Goal: Transaction & Acquisition: Purchase product/service

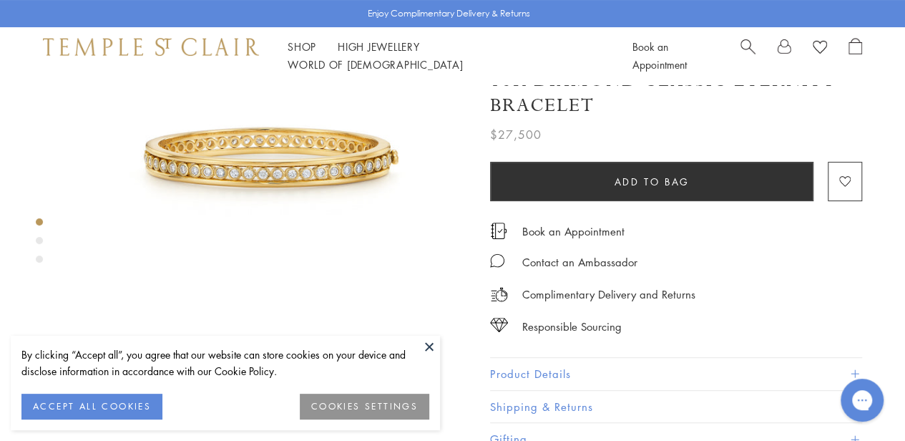
scroll to position [145, 0]
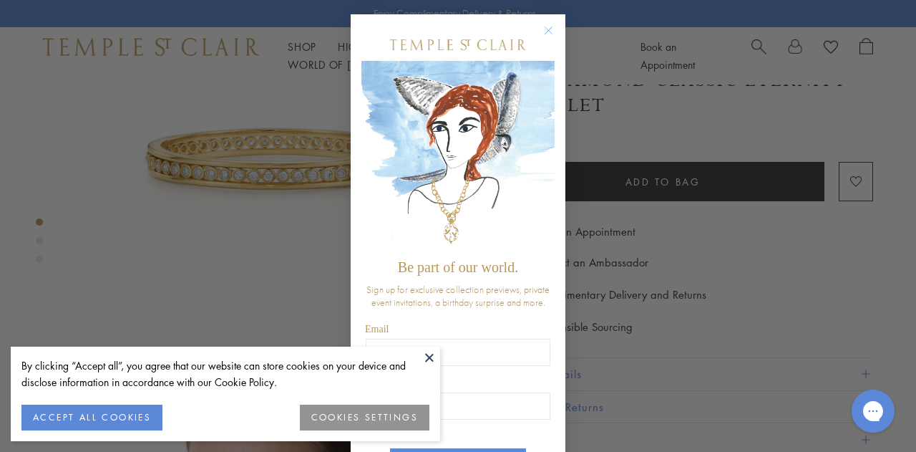
click at [543, 29] on circle "Close dialog" at bounding box center [548, 30] width 17 height 17
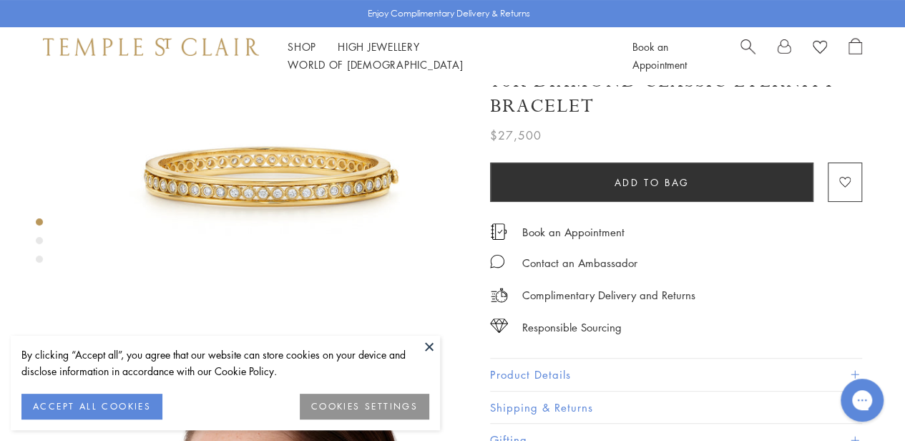
scroll to position [106, 0]
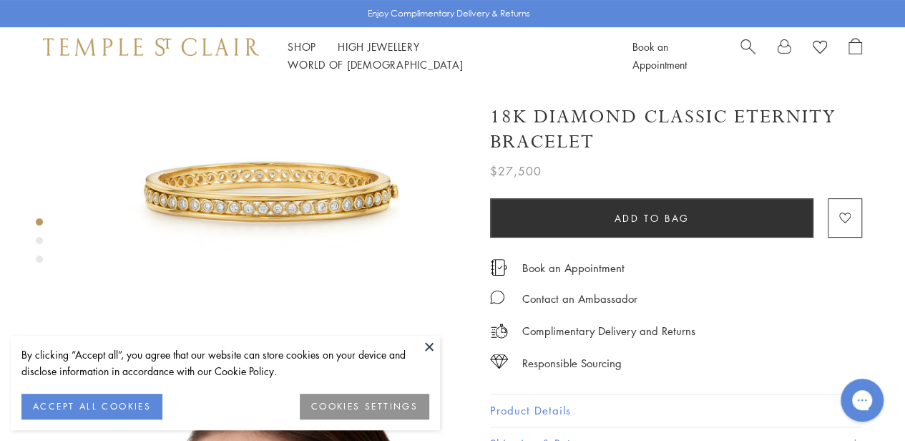
click at [38, 261] on div "Product gallery navigation" at bounding box center [39, 259] width 7 height 7
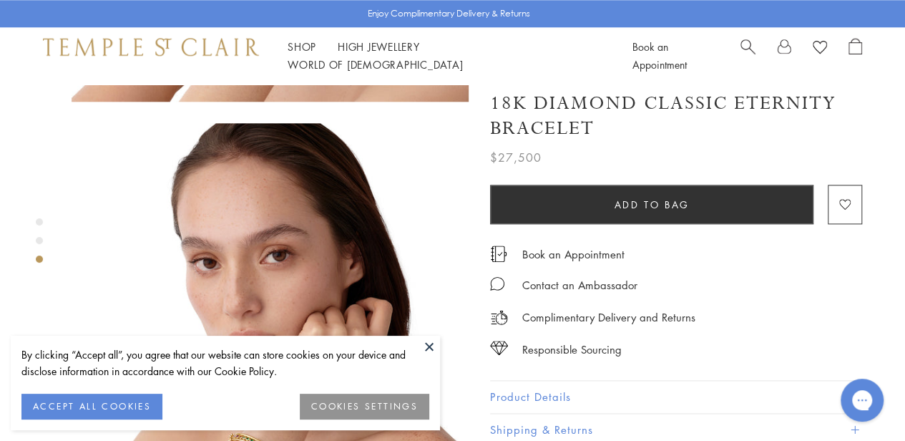
scroll to position [797, 0]
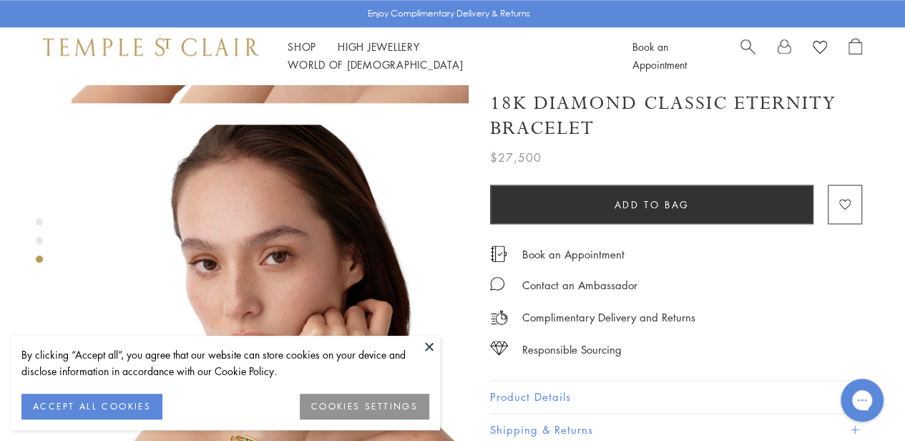
click at [413, 340] on div "By clicking “Accept all”, you agree that our website can store cookies on your …" at bounding box center [225, 383] width 429 height 94
click at [427, 346] on button at bounding box center [429, 346] width 21 height 21
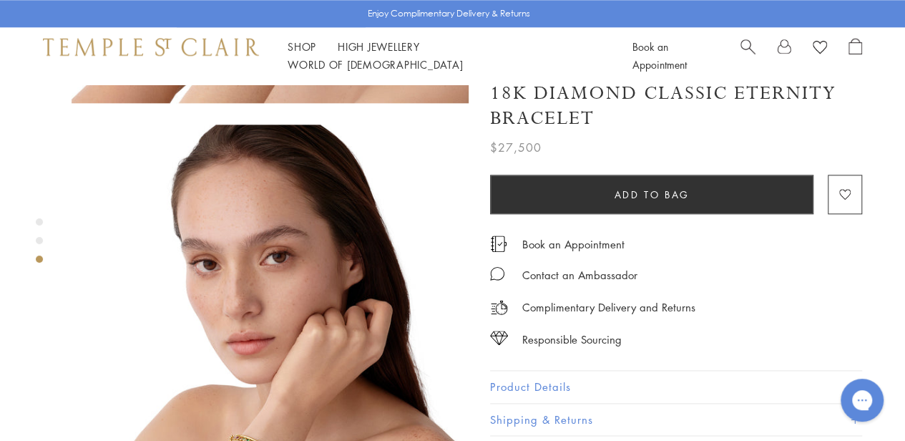
scroll to position [879, 0]
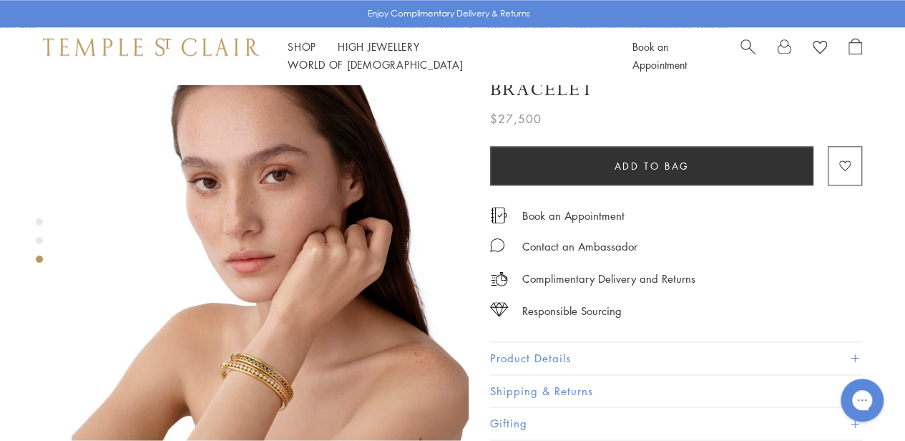
click at [40, 240] on div "Product gallery navigation" at bounding box center [39, 240] width 7 height 7
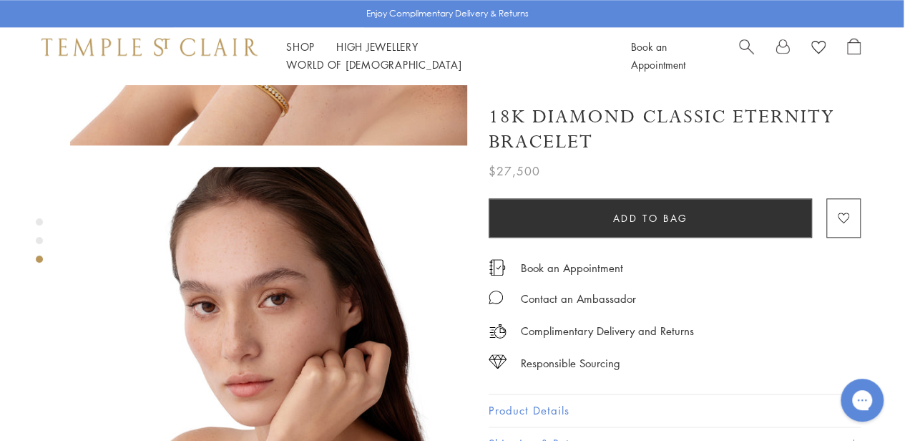
scroll to position [711, 1]
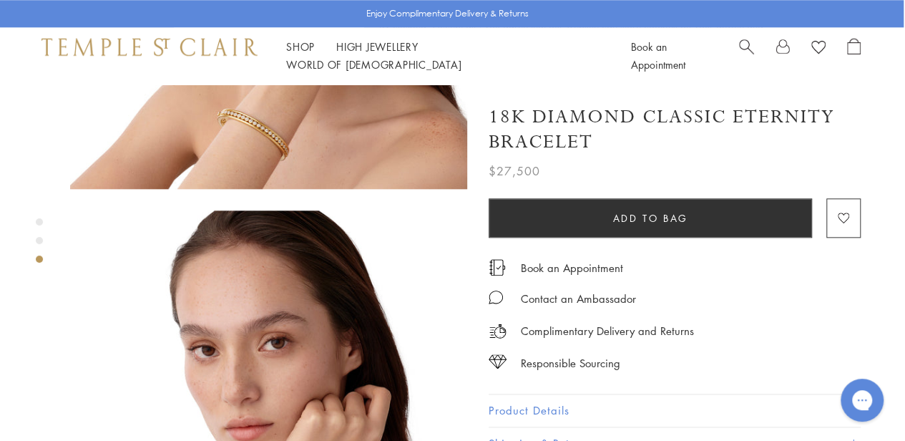
click at [39, 222] on div "Product gallery navigation" at bounding box center [39, 221] width 7 height 7
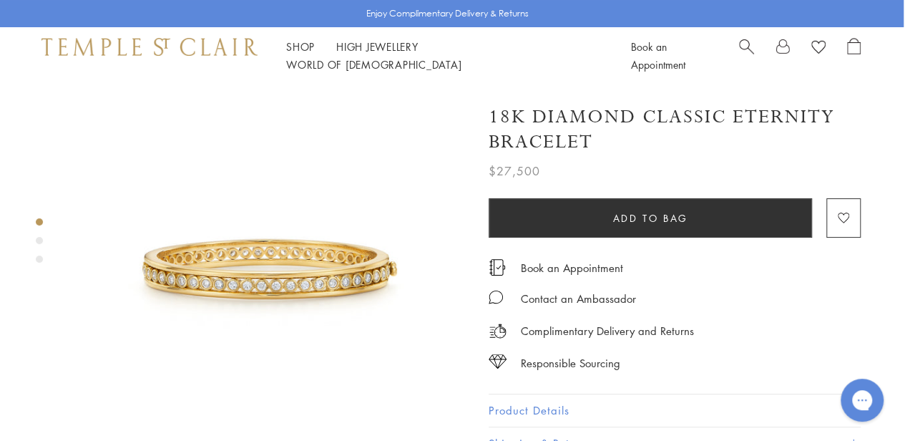
scroll to position [27, 1]
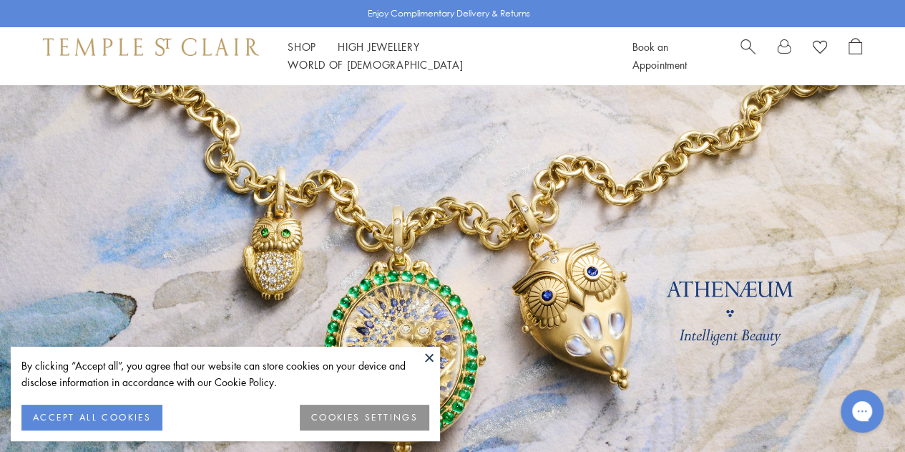
click at [429, 359] on button at bounding box center [429, 356] width 21 height 21
